Goal: Transaction & Acquisition: Purchase product/service

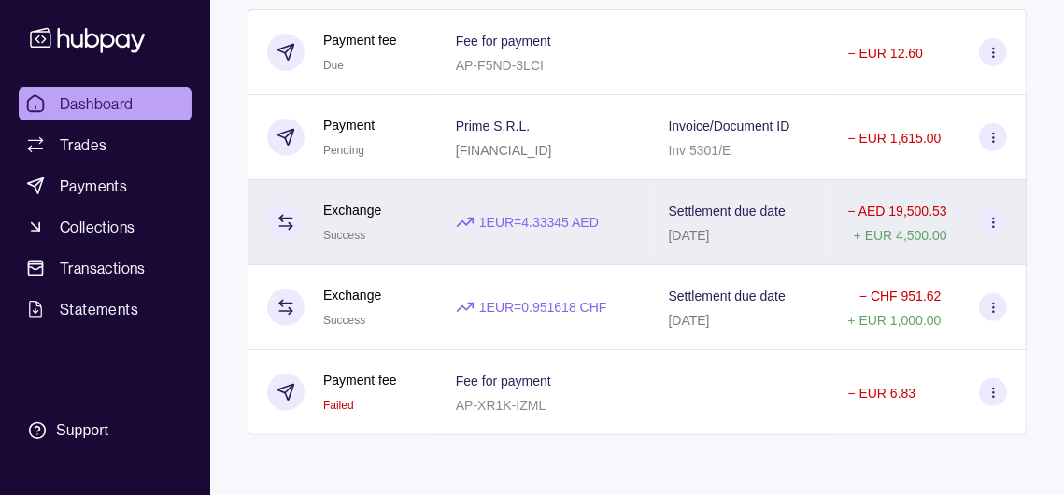
scroll to position [572, 0]
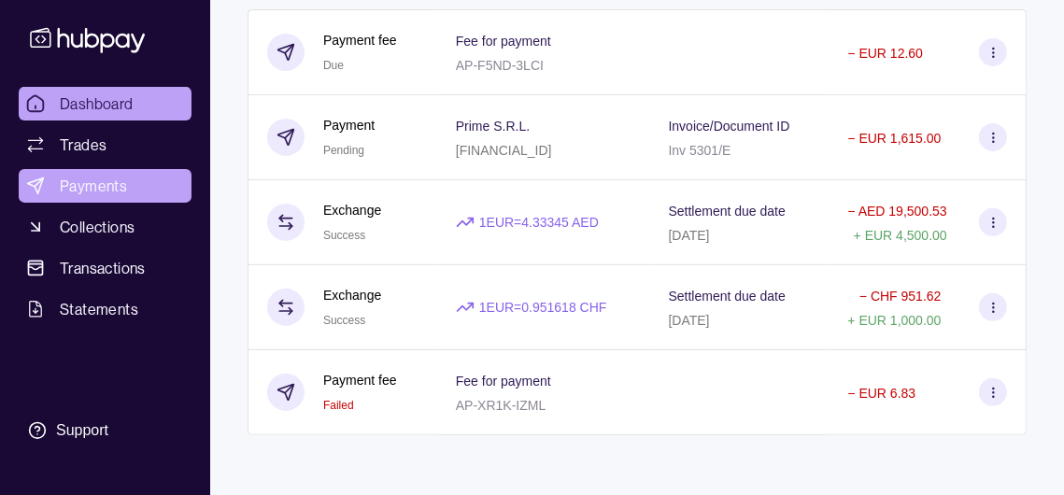
click at [127, 175] on span "Payments" at bounding box center [93, 186] width 67 height 22
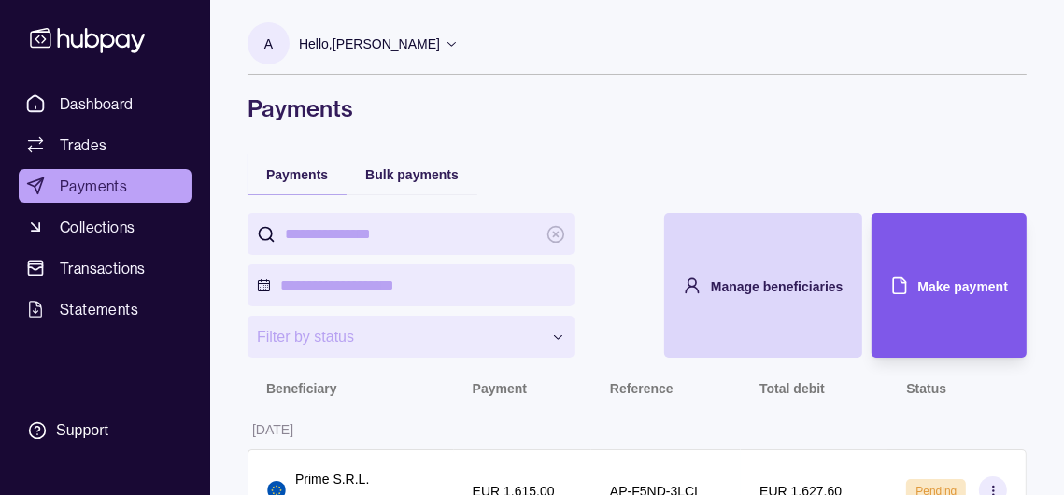
click at [954, 297] on div "Make payment" at bounding box center [964, 286] width 90 height 22
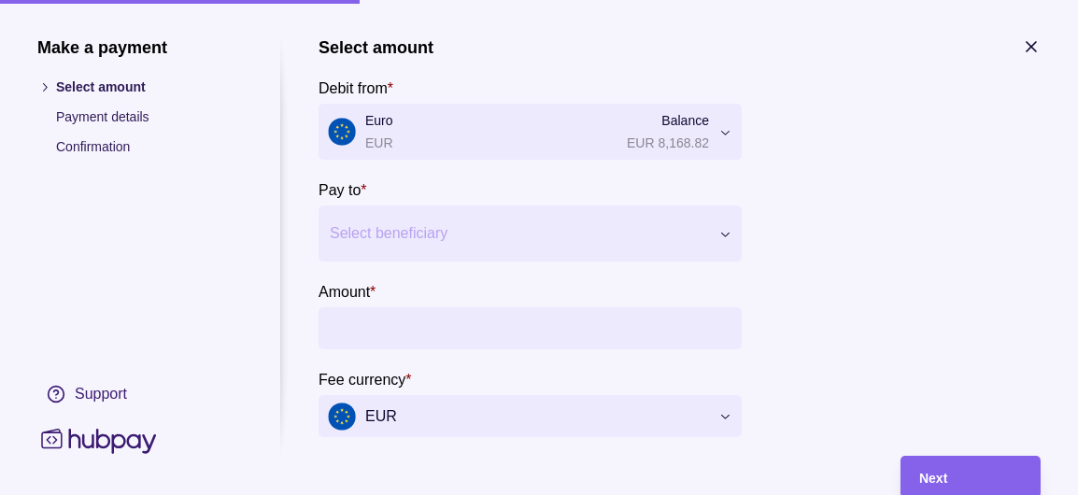
click at [424, 247] on div at bounding box center [518, 234] width 377 height 26
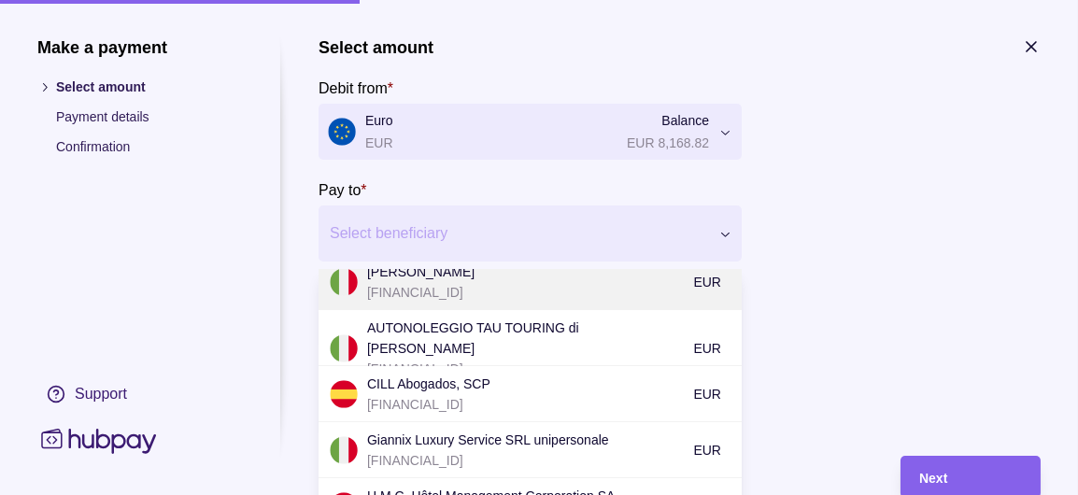
scroll to position [196, 0]
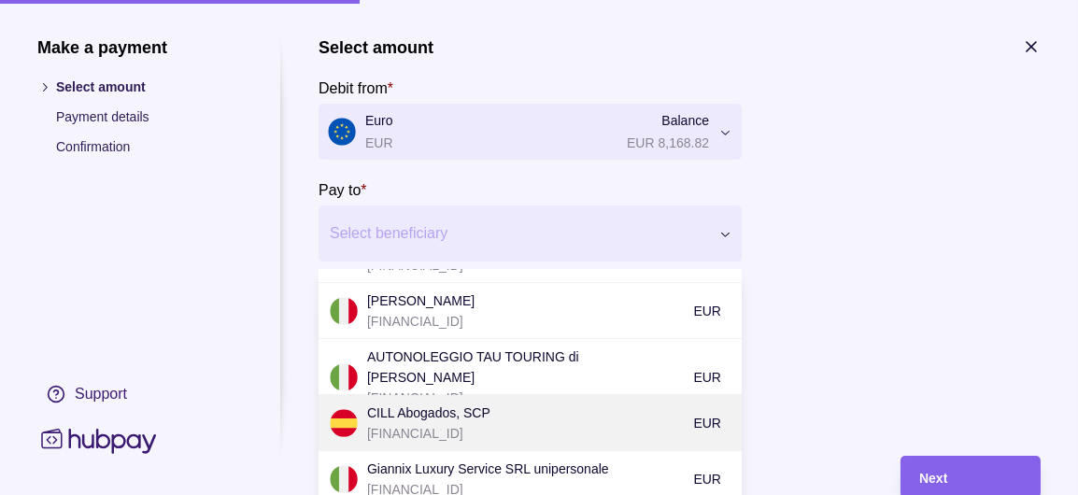
click at [475, 423] on p "CILL Abogados, SCP" at bounding box center [525, 413] width 317 height 21
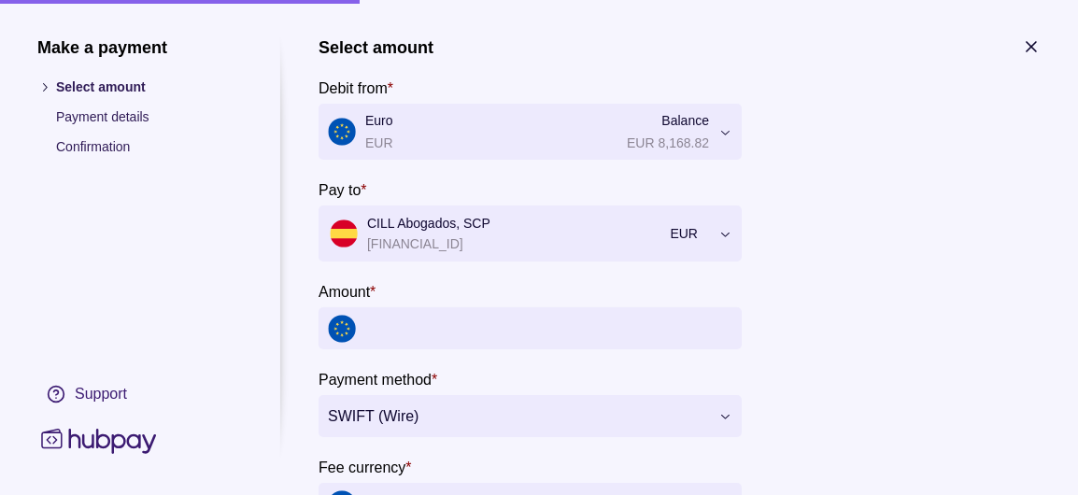
click at [459, 349] on input "Amount *" at bounding box center [548, 328] width 367 height 42
click at [691, 349] on input "Amount *" at bounding box center [548, 328] width 367 height 42
click at [688, 349] on input "Amount *" at bounding box center [548, 328] width 367 height 42
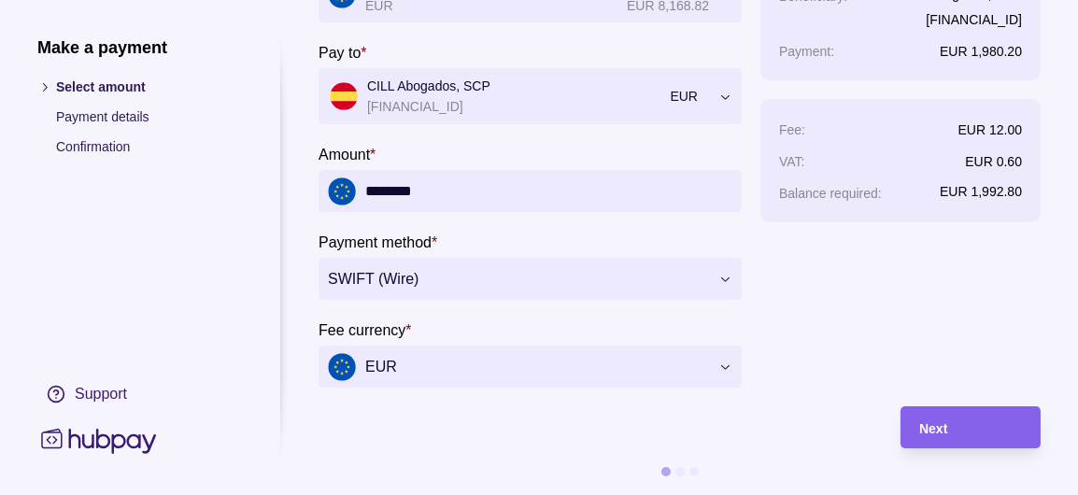
scroll to position [178, 0]
type input "********"
click at [974, 417] on div "Next" at bounding box center [970, 428] width 103 height 22
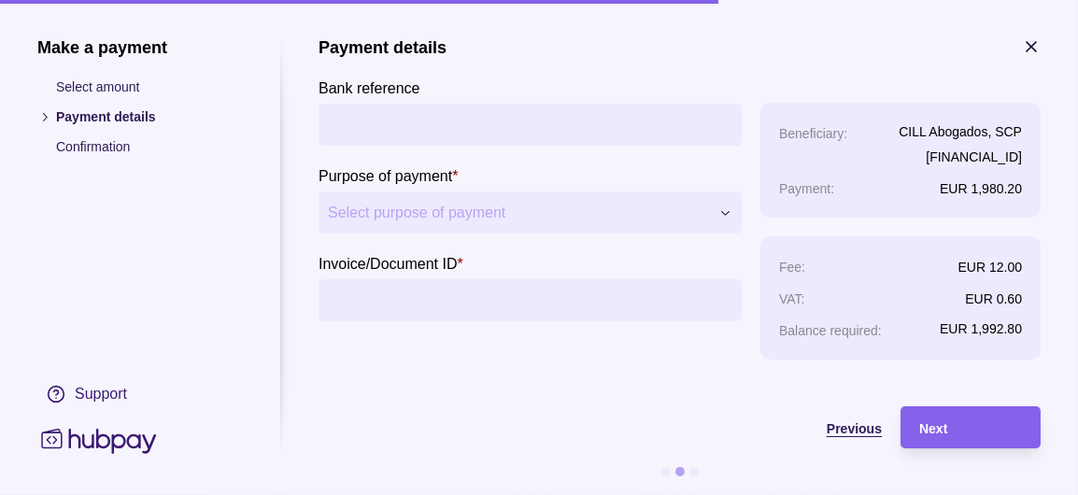
scroll to position [0, 0]
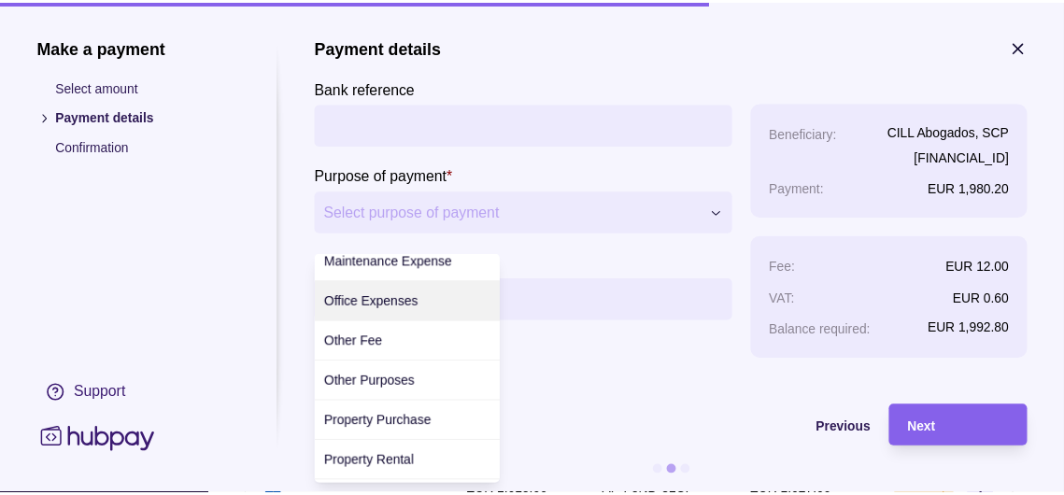
scroll to position [561, 0]
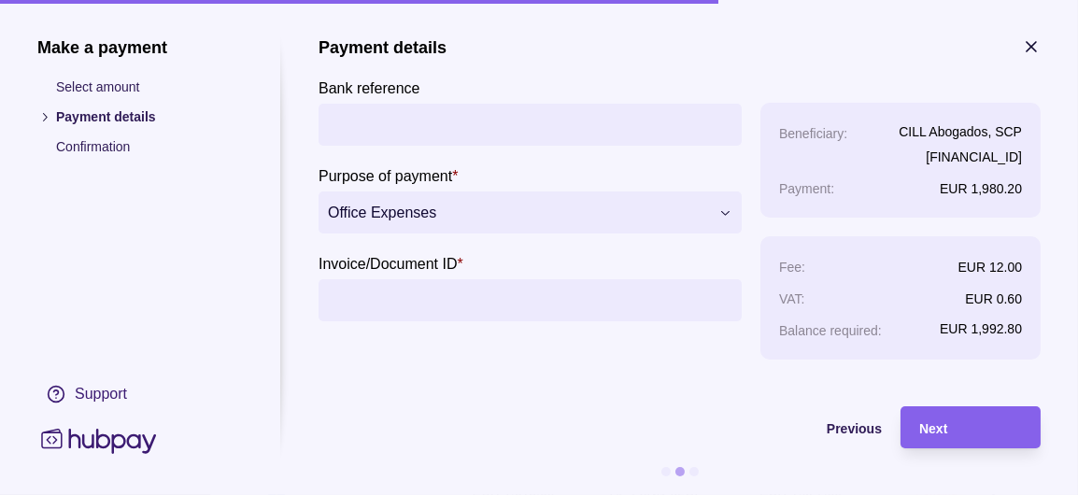
click at [413, 314] on input "Invoice/Document ID *" at bounding box center [530, 300] width 405 height 42
type input "**********"
click at [407, 130] on input "Bank reference" at bounding box center [530, 125] width 405 height 42
type input "**********"
click at [955, 426] on div "Next" at bounding box center [970, 428] width 103 height 22
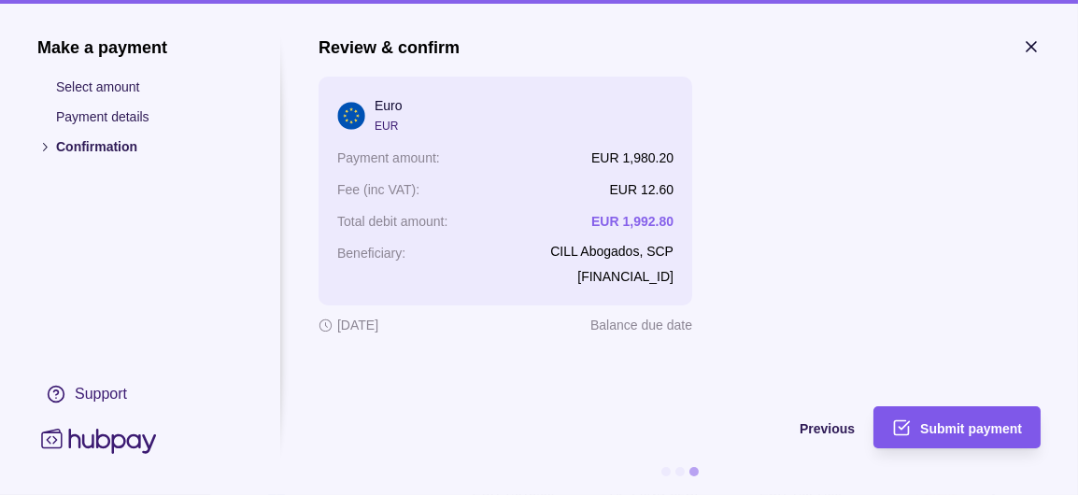
click at [980, 426] on span "Submit payment" at bounding box center [971, 428] width 102 height 15
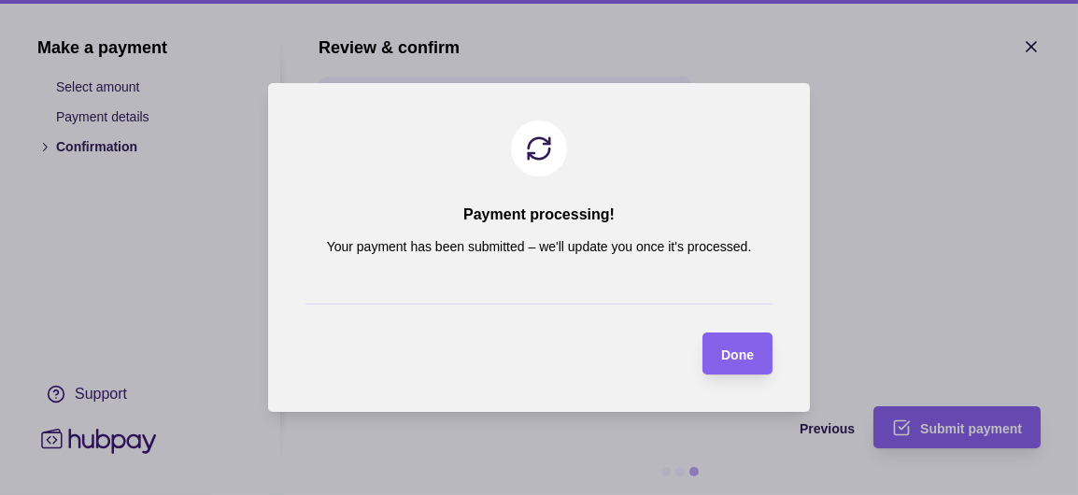
click at [732, 363] on span "Done" at bounding box center [737, 355] width 33 height 15
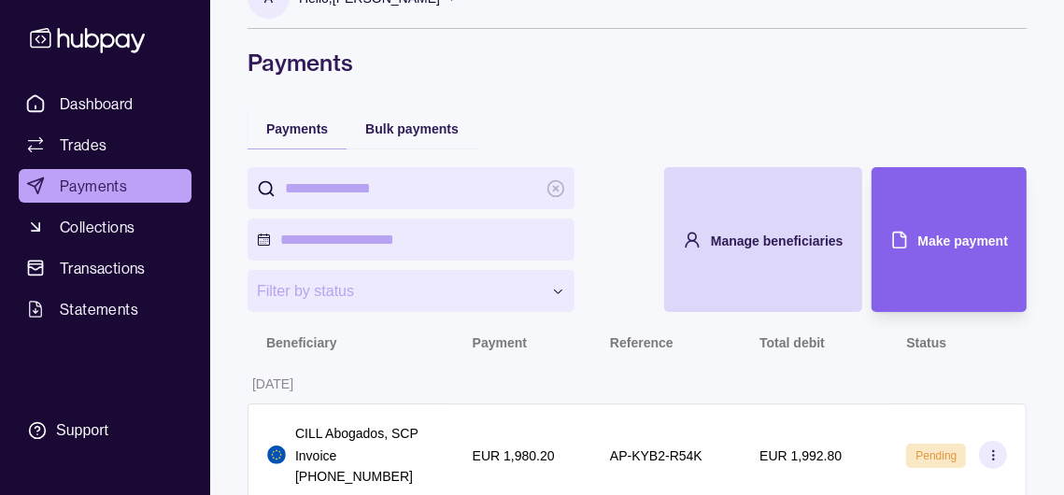
scroll to position [0, 0]
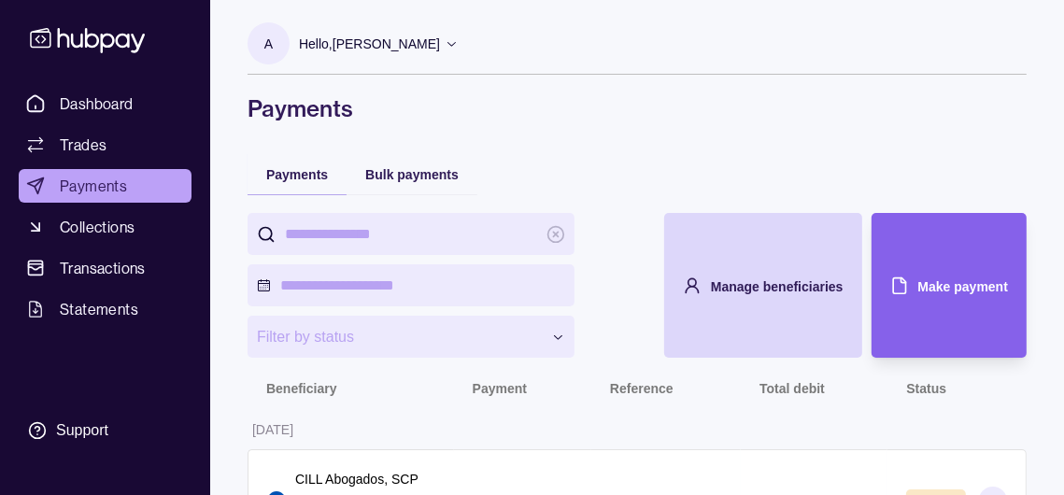
click at [440, 46] on p "Hello, [PERSON_NAME]" at bounding box center [369, 44] width 141 height 21
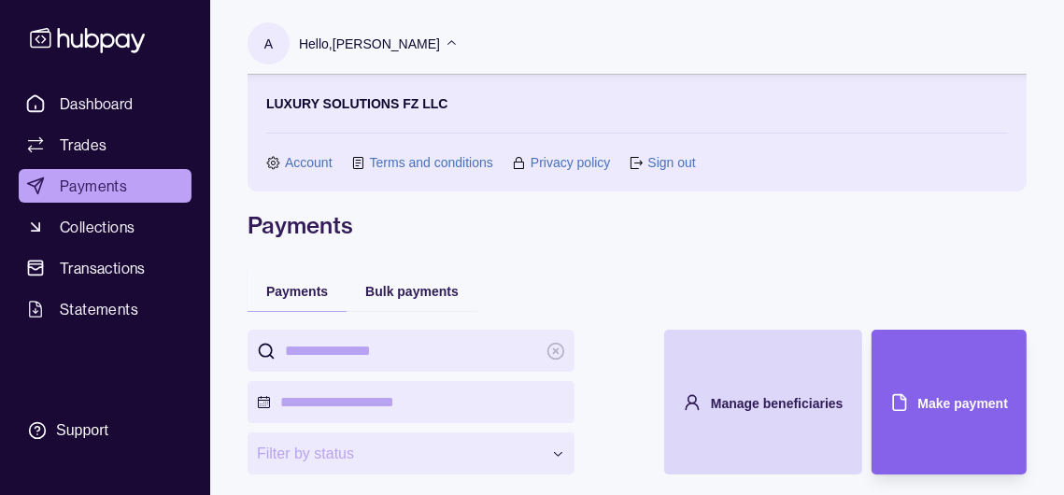
click at [672, 166] on link "Sign out" at bounding box center [672, 162] width 48 height 21
